Goal: Communication & Community: Answer question/provide support

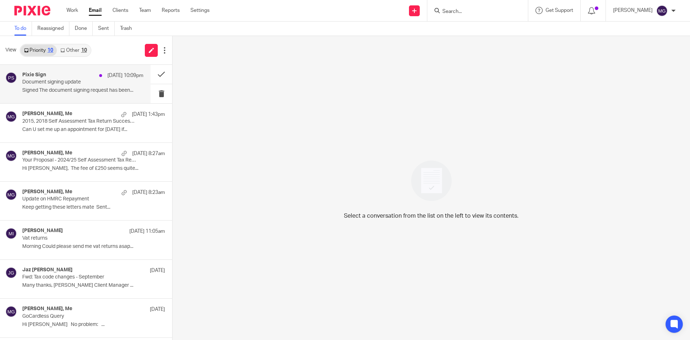
click at [96, 74] on div "[DATE] 10:09pm" at bounding box center [120, 75] width 48 height 7
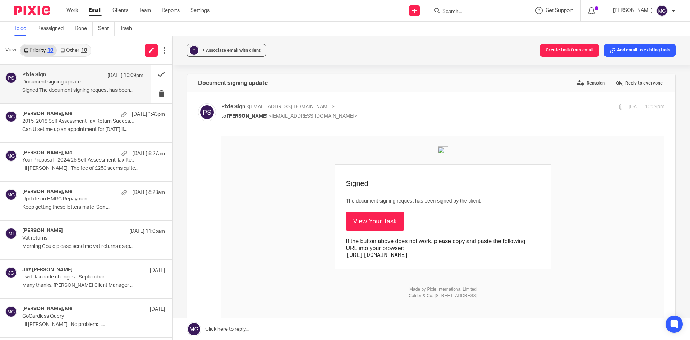
drag, startPoint x: 372, startPoint y: 224, endPoint x: 367, endPoint y: 222, distance: 4.4
click at [372, 224] on link "View Your Task" at bounding box center [375, 221] width 58 height 19
drag, startPoint x: 599, startPoint y: 14, endPoint x: 95, endPoint y: 130, distance: 516.9
click at [95, 130] on p "Can U set me up an appointment for [DATE] if..." at bounding box center [82, 130] width 121 height 6
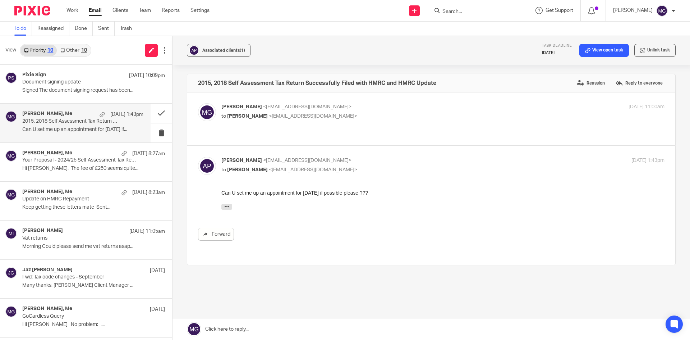
click at [279, 327] on link at bounding box center [432, 329] width 518 height 22
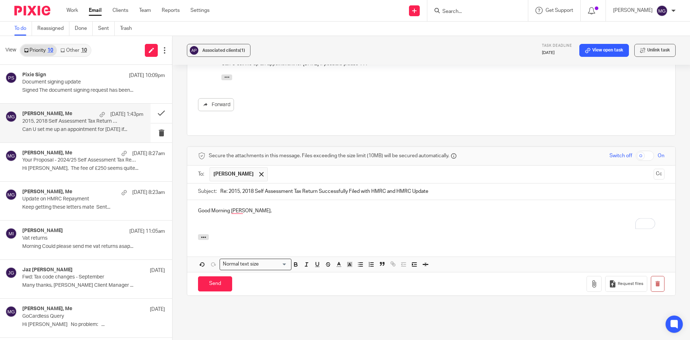
click at [230, 234] on div at bounding box center [431, 238] width 488 height 8
click at [223, 221] on p "To enrich screen reader interactions, please activate Accessibility in Grammarl…" at bounding box center [431, 224] width 467 height 7
click at [239, 221] on p "Unfortunately," at bounding box center [431, 224] width 467 height 7
click at [245, 221] on p "Unfortunately," at bounding box center [431, 224] width 467 height 7
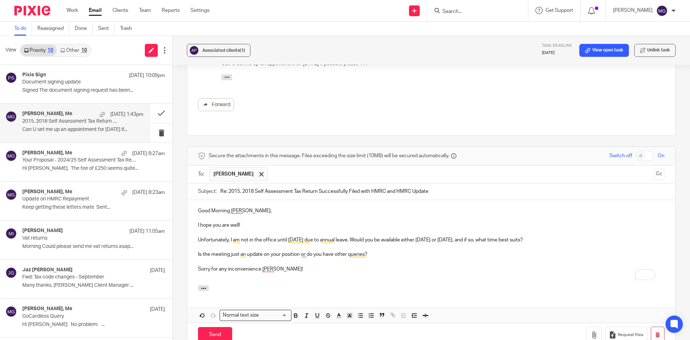
click at [509, 251] on p "Is the meeting just an update on your position or do you have other queries?" at bounding box center [431, 254] width 467 height 7
click at [306, 265] on p "Sorry for any inconvenience [PERSON_NAME]!" at bounding box center [431, 268] width 467 height 7
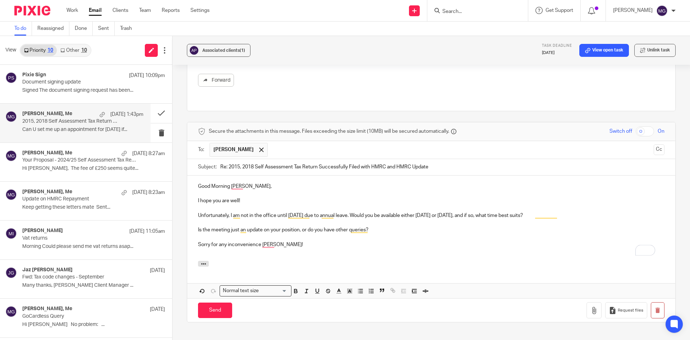
scroll to position [165, 0]
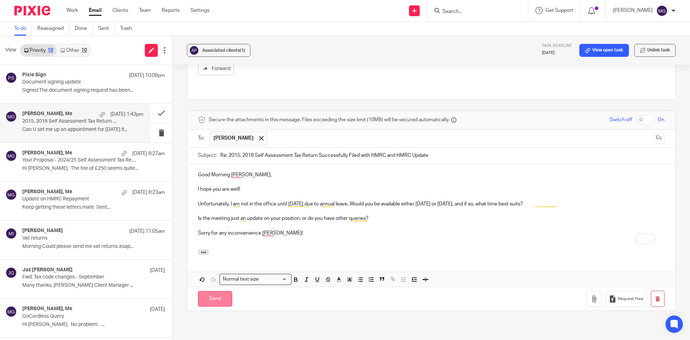
click at [220, 291] on input "Send" at bounding box center [215, 298] width 34 height 15
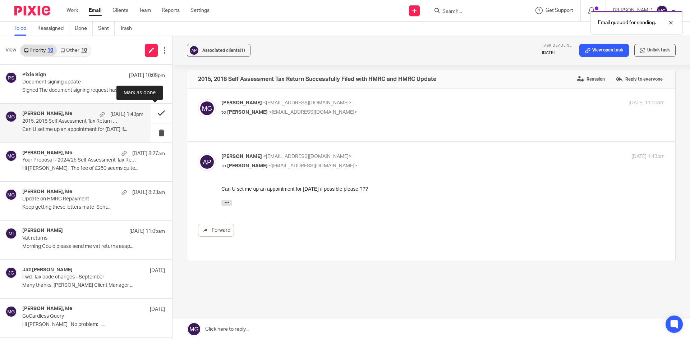
click at [160, 113] on button at bounding box center [162, 113] width 22 height 19
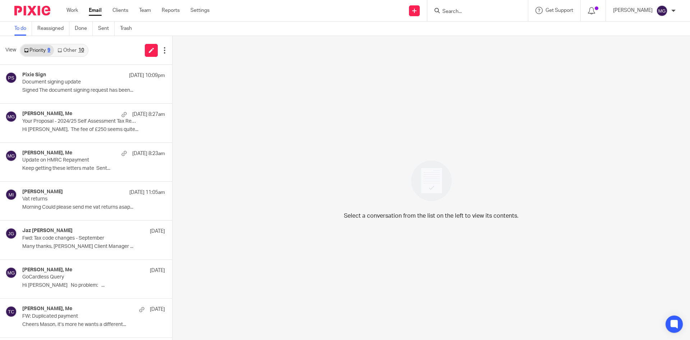
click at [465, 14] on input "Search" at bounding box center [474, 12] width 65 height 6
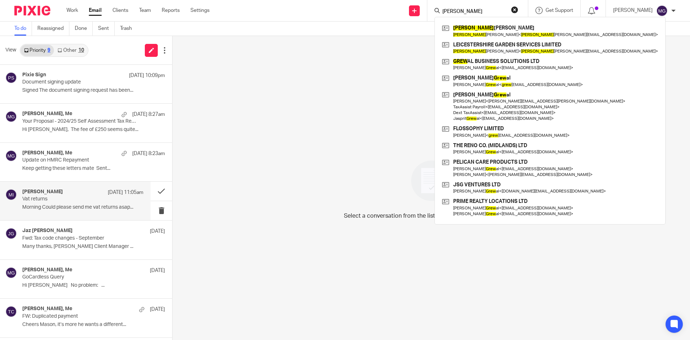
type input "[PERSON_NAME]"
click at [75, 54] on link "Other 10" at bounding box center [70, 51] width 33 height 12
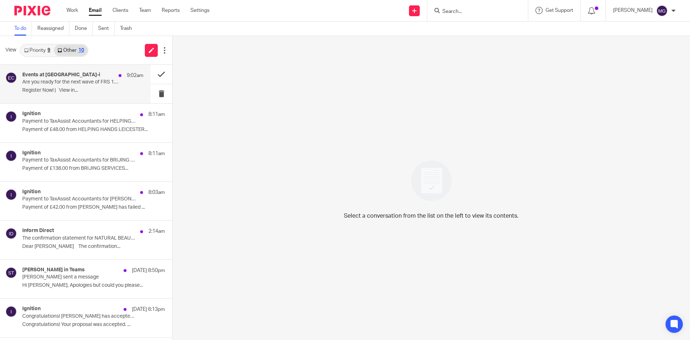
click at [50, 88] on p "Register Now! | View in..." at bounding box center [82, 90] width 121 height 6
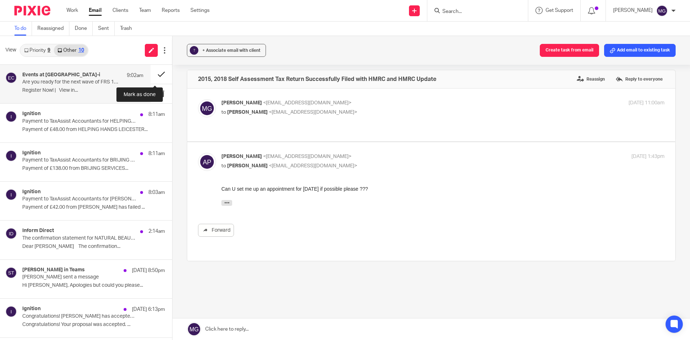
click at [161, 71] on button at bounding box center [162, 74] width 22 height 19
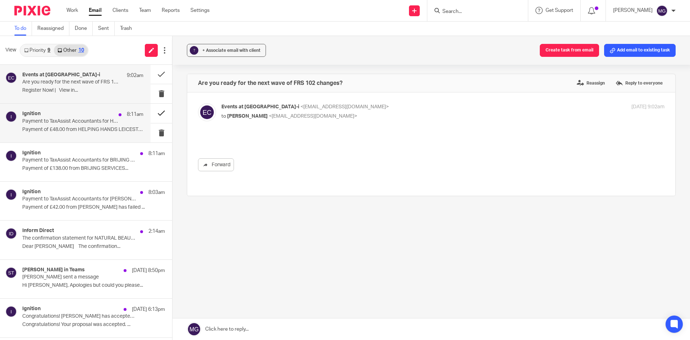
scroll to position [0, 0]
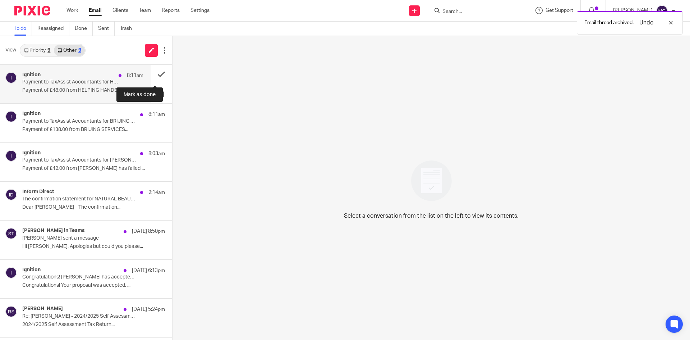
click at [160, 71] on button at bounding box center [162, 74] width 22 height 19
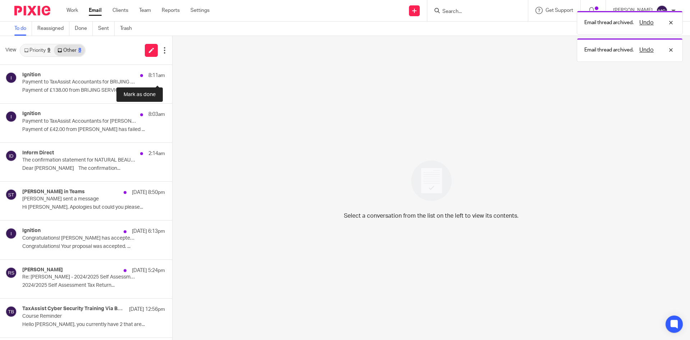
click at [172, 71] on button at bounding box center [175, 74] width 6 height 19
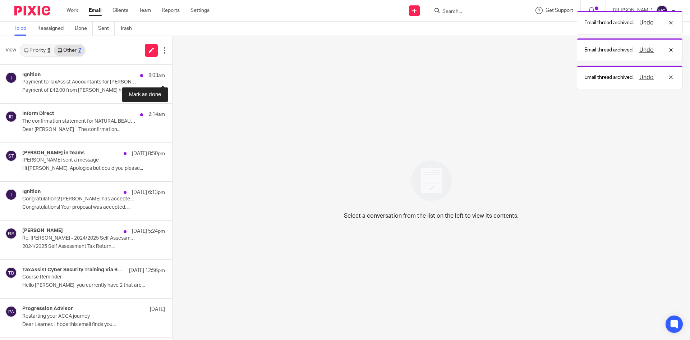
click at [172, 71] on button at bounding box center [175, 74] width 6 height 19
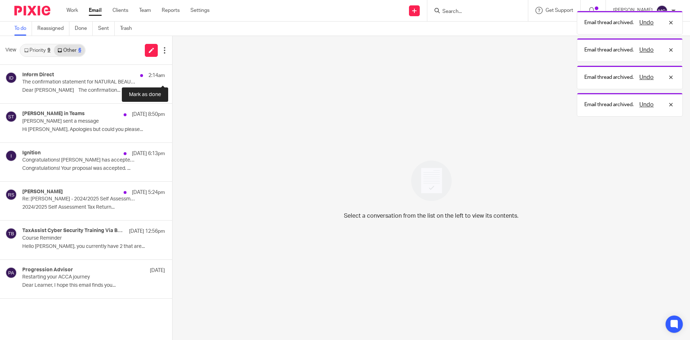
click at [172, 71] on button at bounding box center [175, 74] width 6 height 19
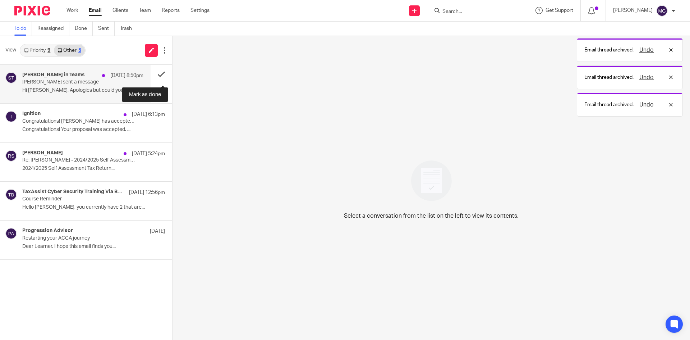
click at [158, 72] on button at bounding box center [162, 74] width 22 height 19
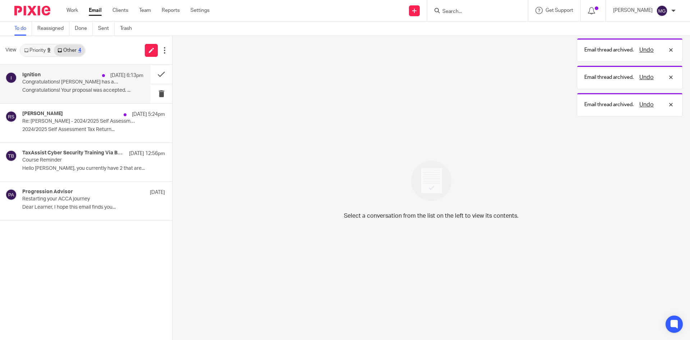
click at [60, 91] on p "Congratulations! Your proposal was accepted. ..." at bounding box center [82, 90] width 121 height 6
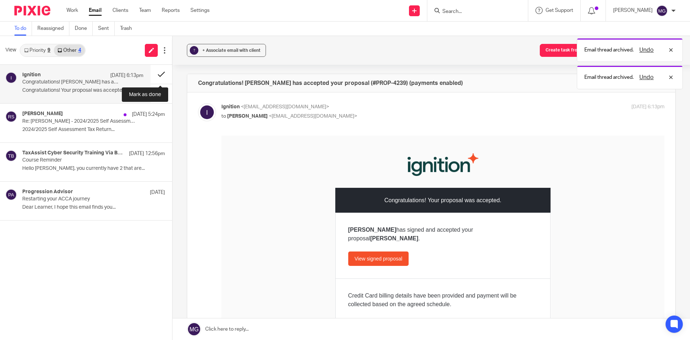
click at [158, 74] on button at bounding box center [162, 74] width 22 height 19
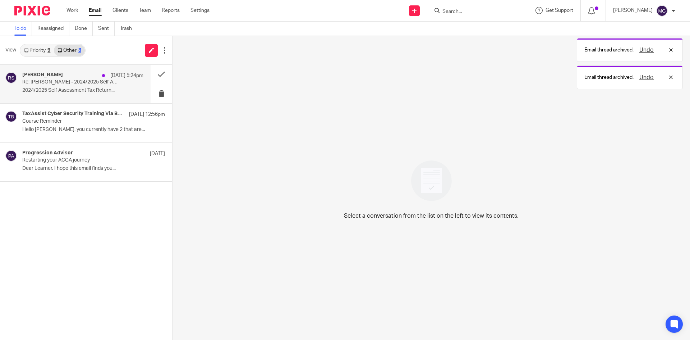
click at [88, 78] on div "[PERSON_NAME] [DATE] 5:24pm" at bounding box center [82, 75] width 121 height 7
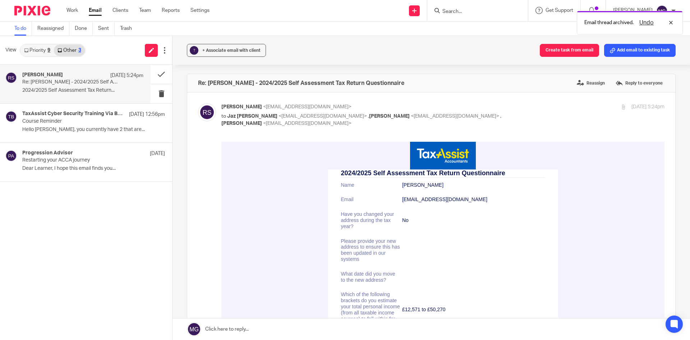
click at [98, 254] on div "[PERSON_NAME] [DATE] 5:24pm Re: [PERSON_NAME] - 2024/2025 Self Assessment Tax R…" at bounding box center [86, 202] width 172 height 275
click at [40, 53] on link "Priority 9" at bounding box center [36, 51] width 33 height 12
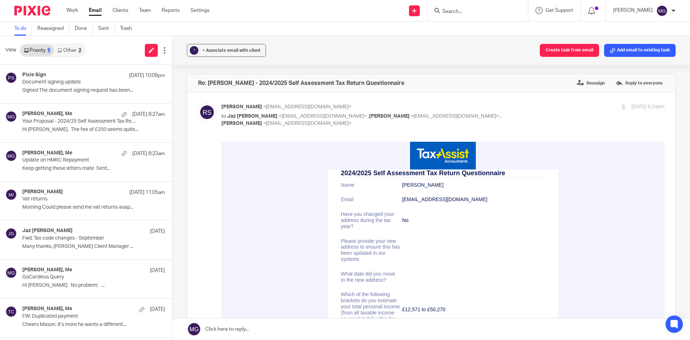
click at [461, 14] on input "Search" at bounding box center [474, 12] width 65 height 6
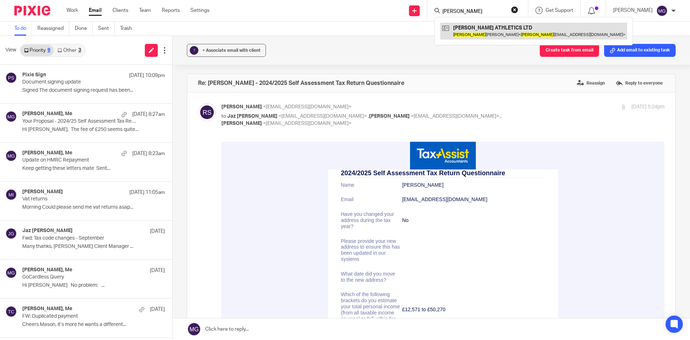
type input "[PERSON_NAME]"
click at [478, 32] on link at bounding box center [533, 31] width 187 height 17
